Goal: Find specific page/section: Find specific page/section

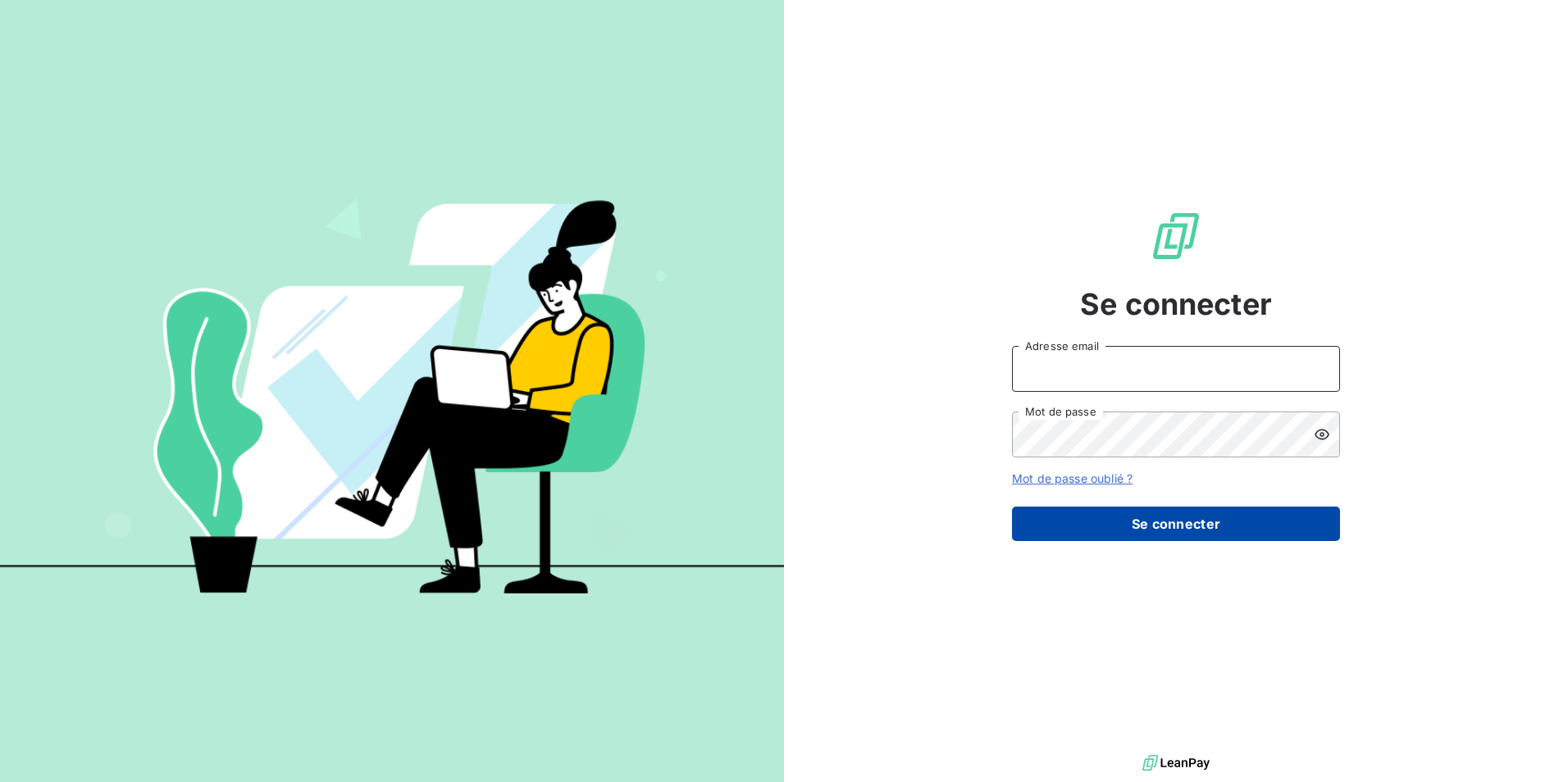
type input "[PERSON_NAME][EMAIL_ADDRESS][PERSON_NAME][DOMAIN_NAME]"
click at [1129, 529] on button "Se connecter" at bounding box center [1176, 524] width 328 height 35
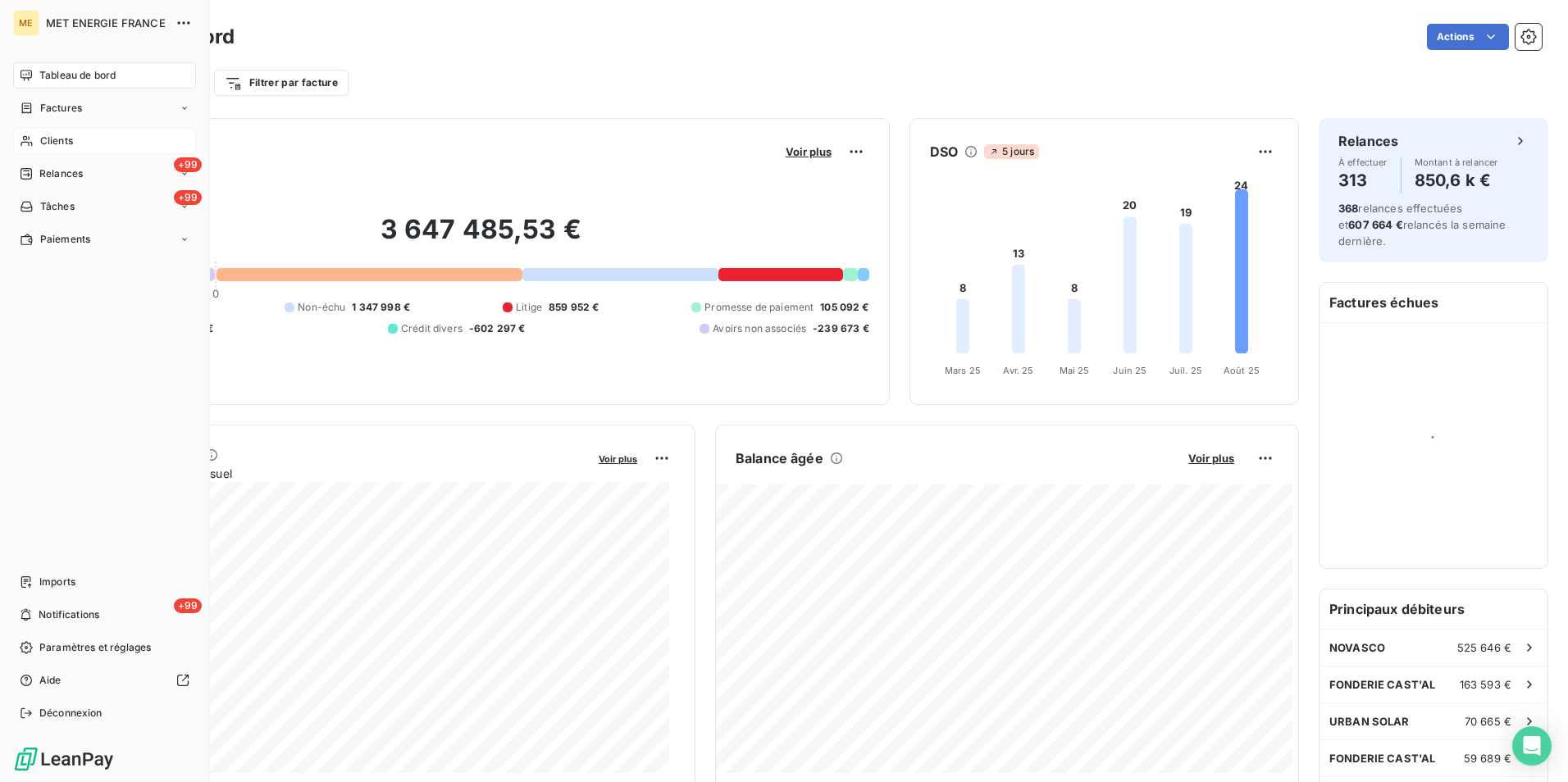
click at [62, 138] on span "Clients" at bounding box center [56, 141] width 33 height 15
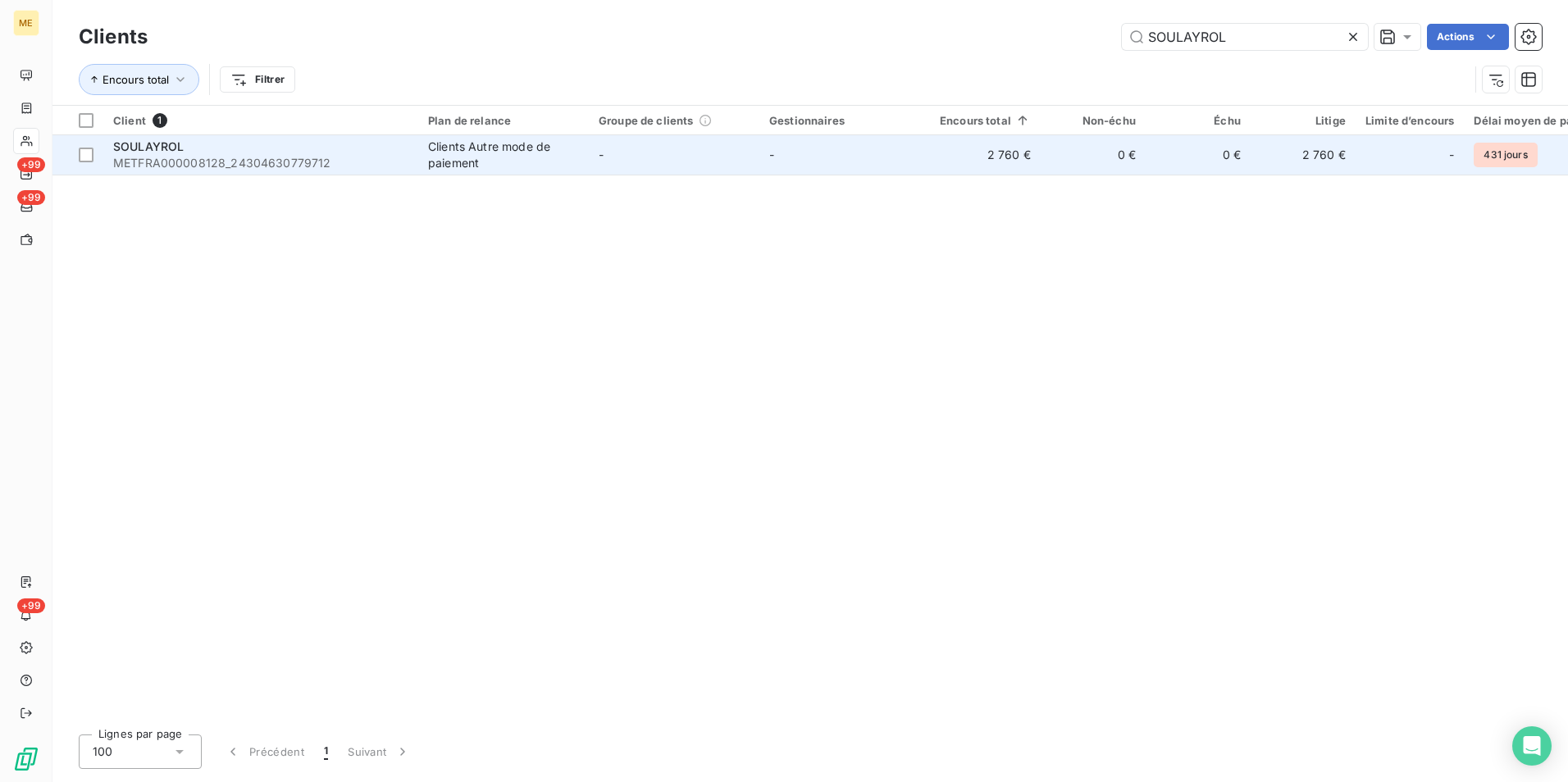
type input "SOULAYROL"
click at [255, 158] on span "METFRA000008128_24304630779712" at bounding box center [260, 163] width 295 height 17
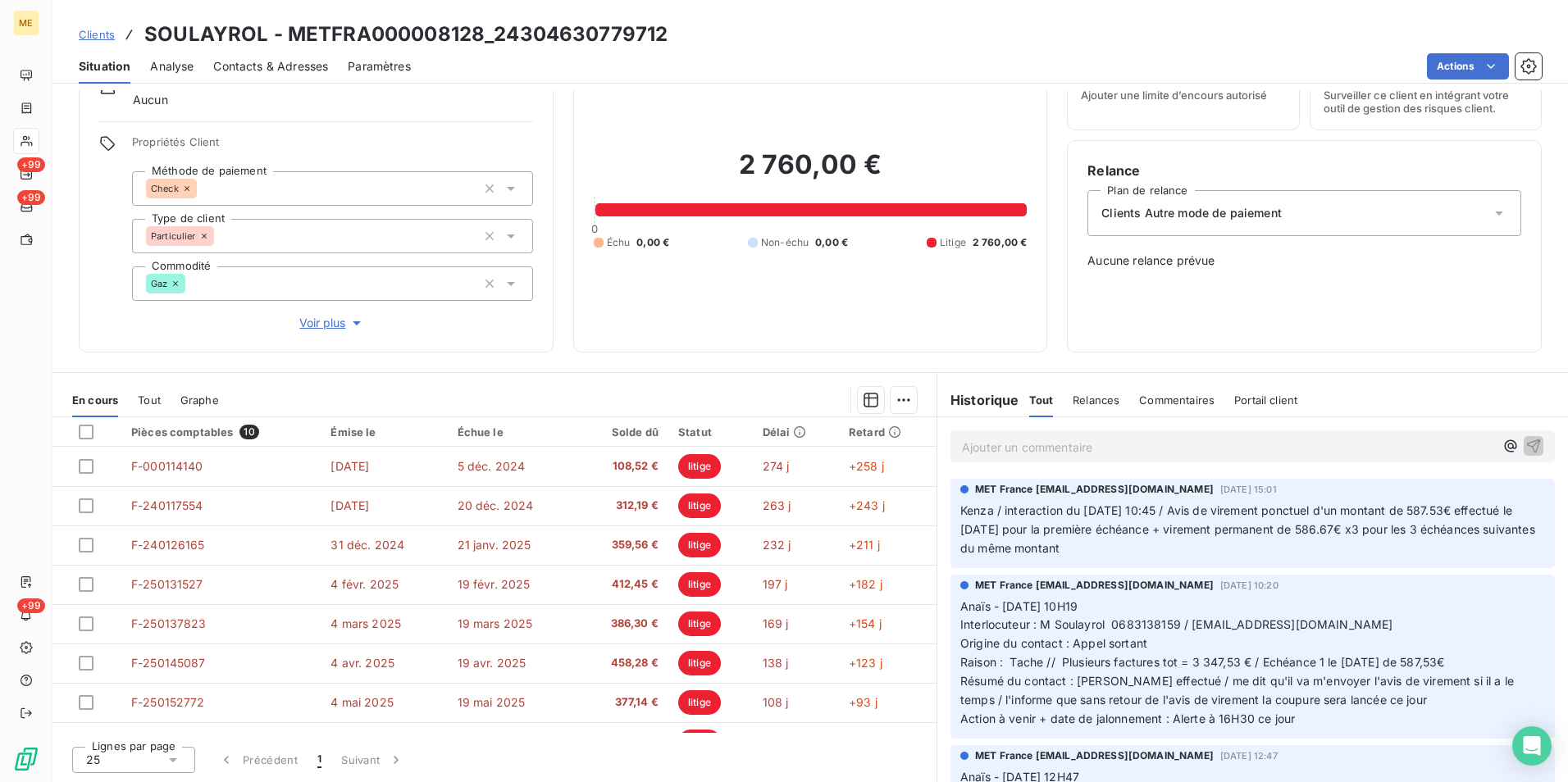
click at [1036, 449] on p "Ajouter un commentaire ﻿" at bounding box center [1228, 448] width 532 height 21
click at [256, 68] on span "Contacts & Adresses" at bounding box center [271, 66] width 115 height 17
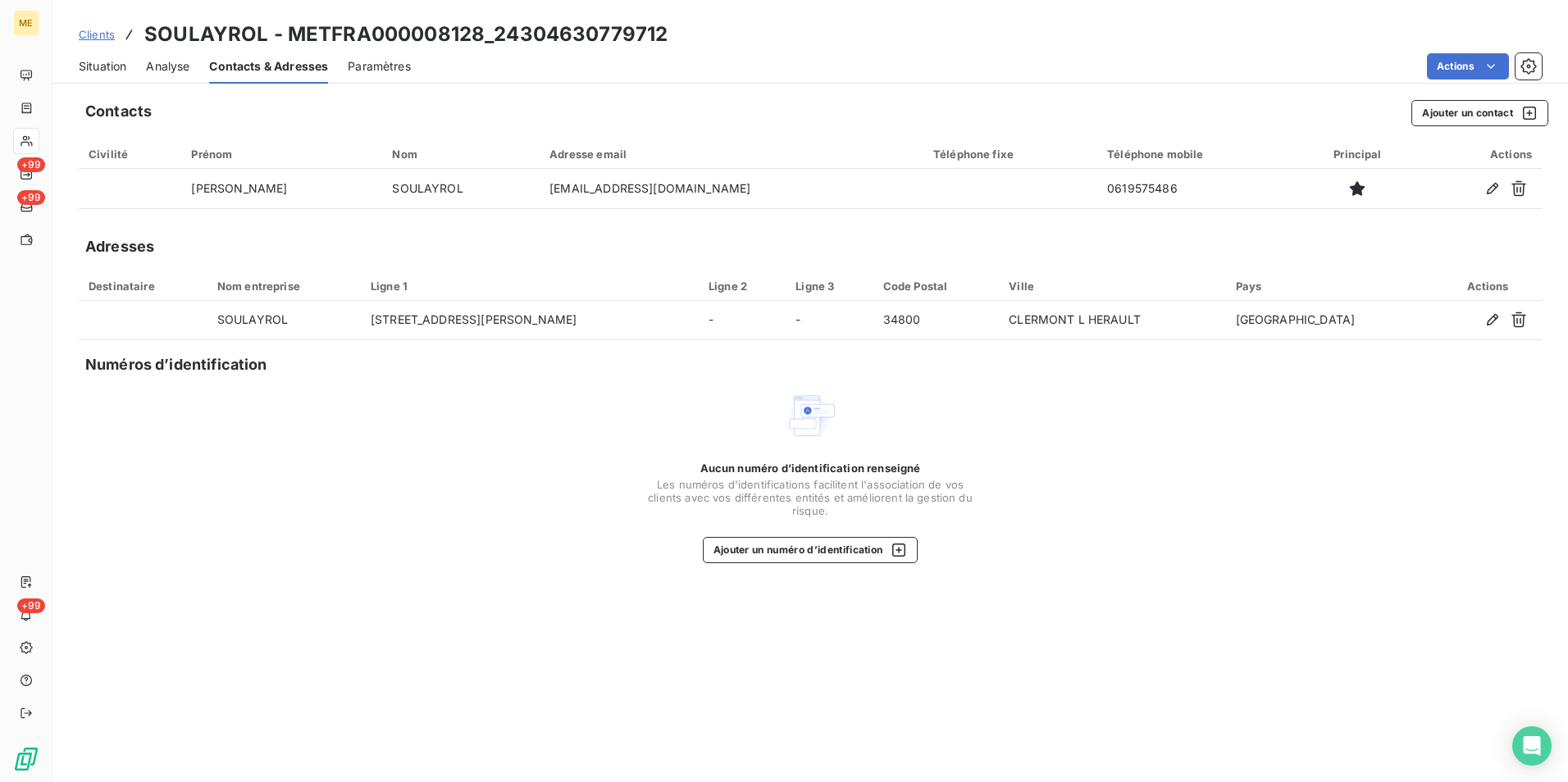
click at [112, 64] on span "Situation" at bounding box center [102, 66] width 48 height 17
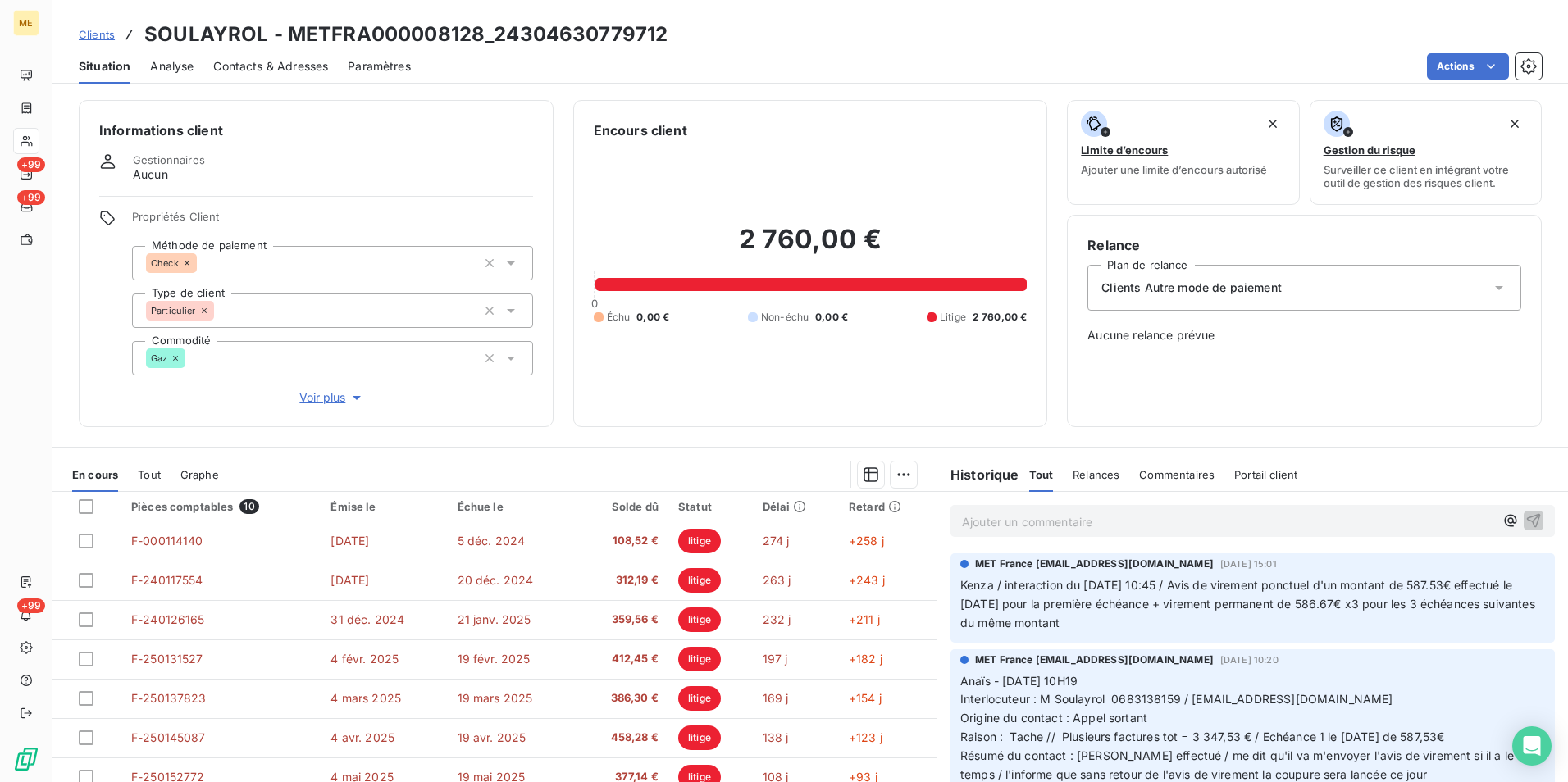
click at [1018, 523] on p "Ajouter un commentaire ﻿" at bounding box center [1228, 522] width 532 height 21
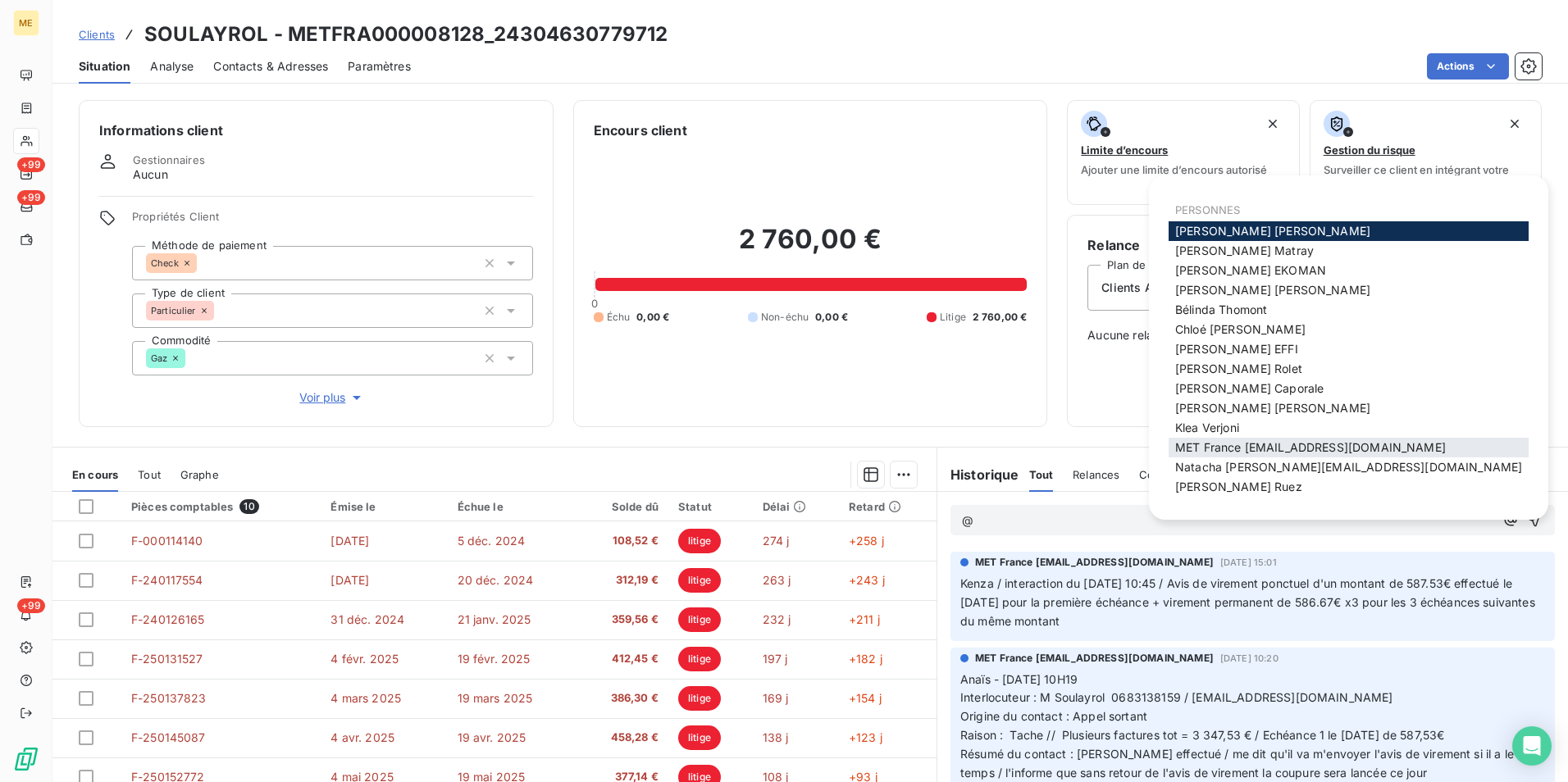
click at [1261, 444] on span "MET France [EMAIL_ADDRESS][DOMAIN_NAME]" at bounding box center [1309, 447] width 271 height 14
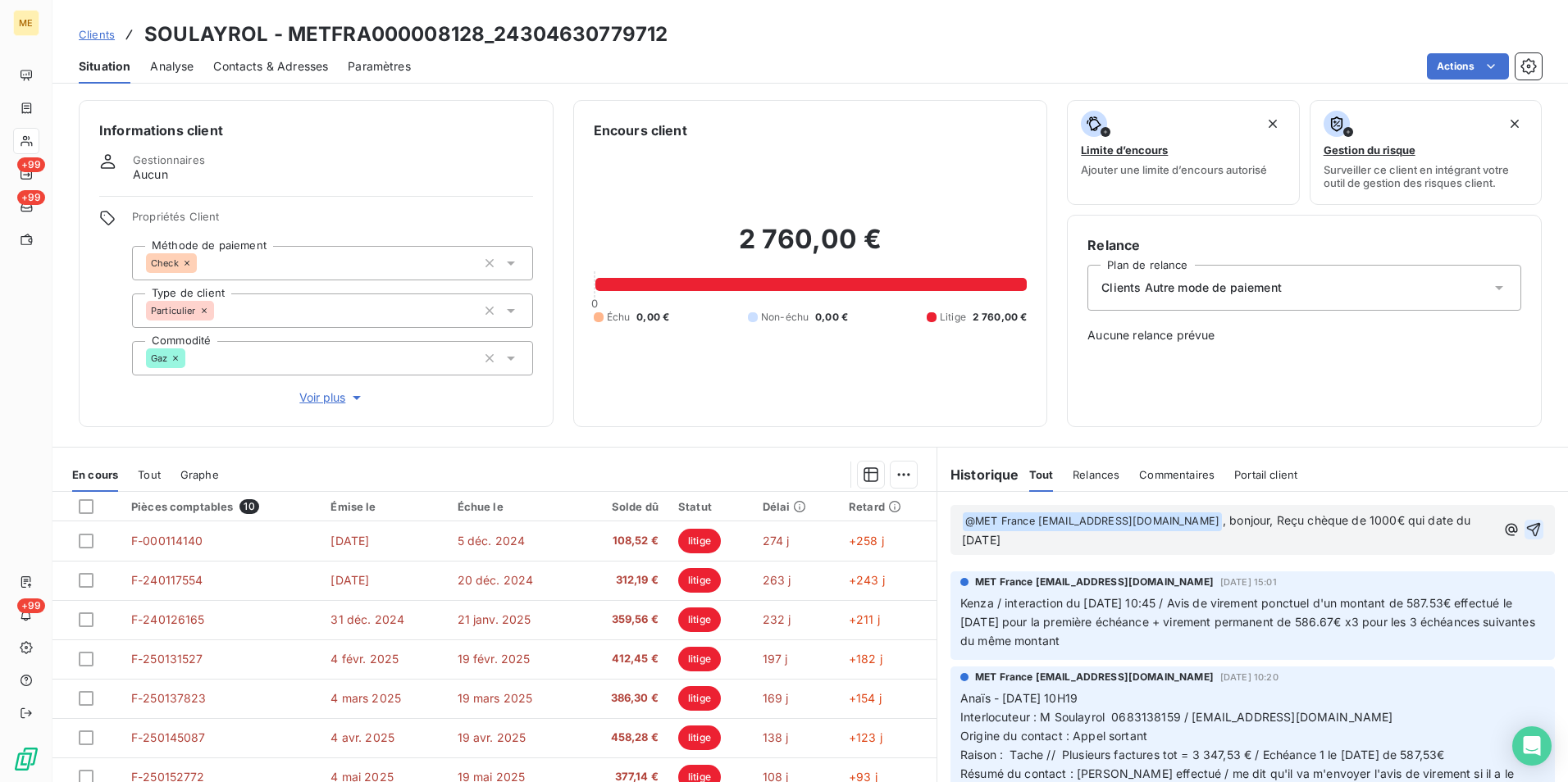
click at [1525, 529] on icon "button" at bounding box center [1533, 530] width 17 height 17
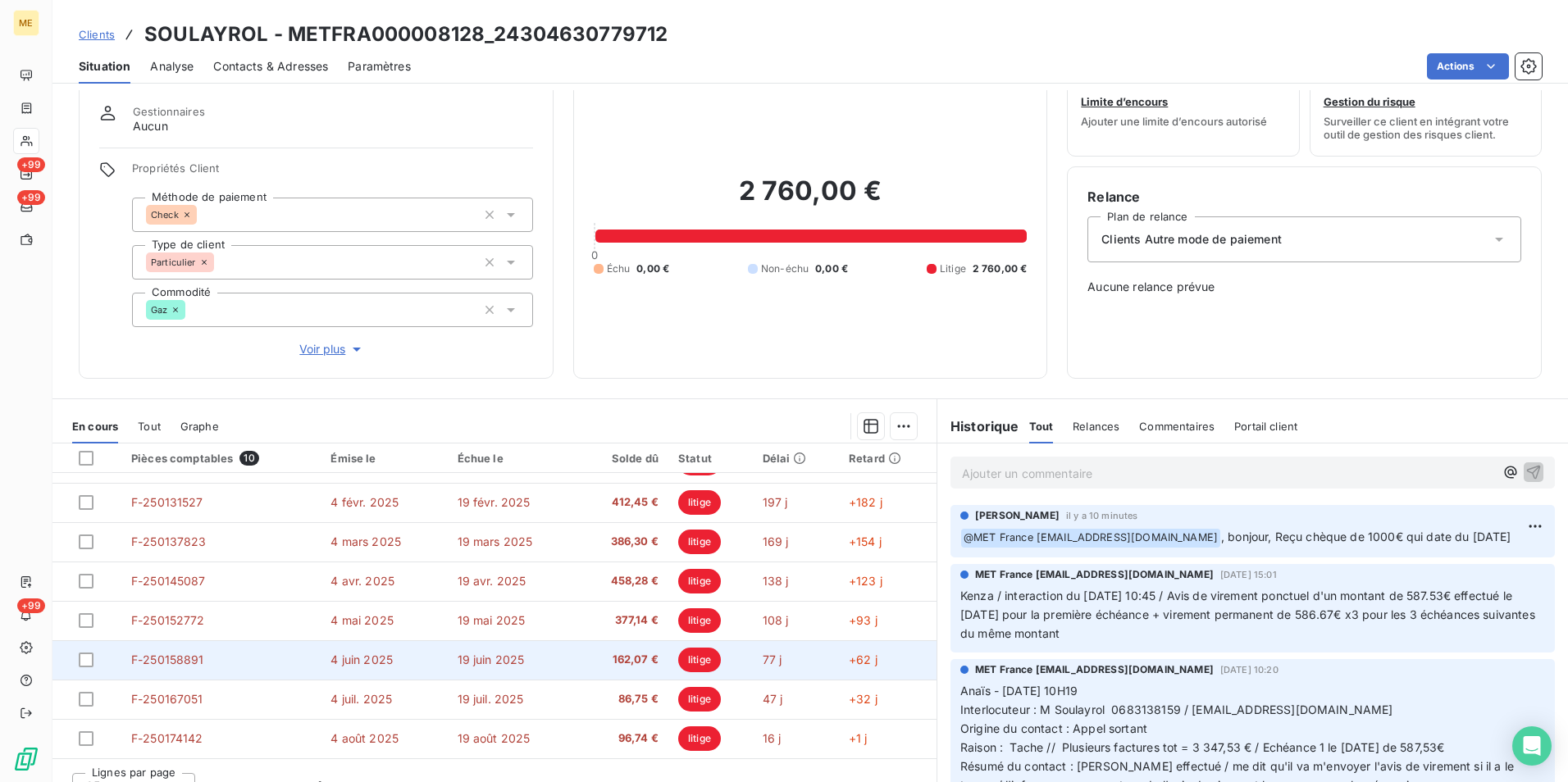
scroll to position [75, 0]
